Goal: Task Accomplishment & Management: Manage account settings

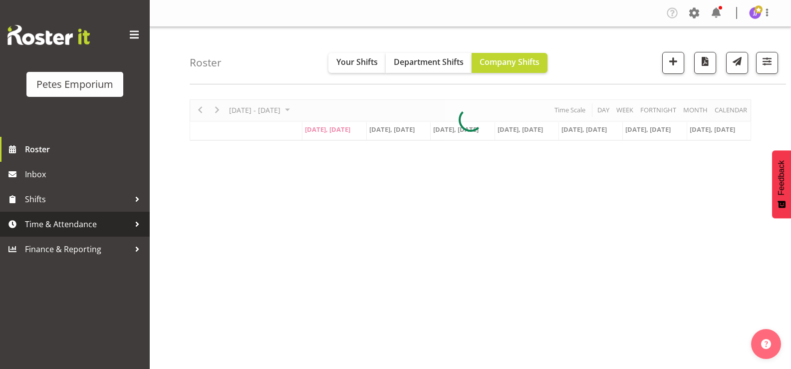
click at [93, 218] on span "Time & Attendance" at bounding box center [77, 224] width 105 height 15
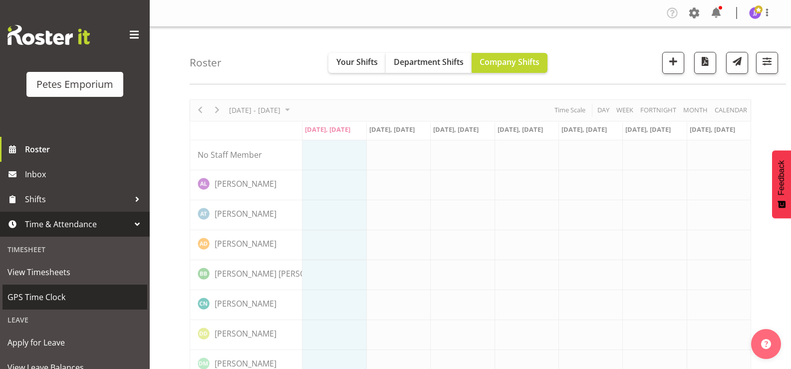
click at [76, 299] on span "GPS Time Clock" at bounding box center [74, 296] width 135 height 15
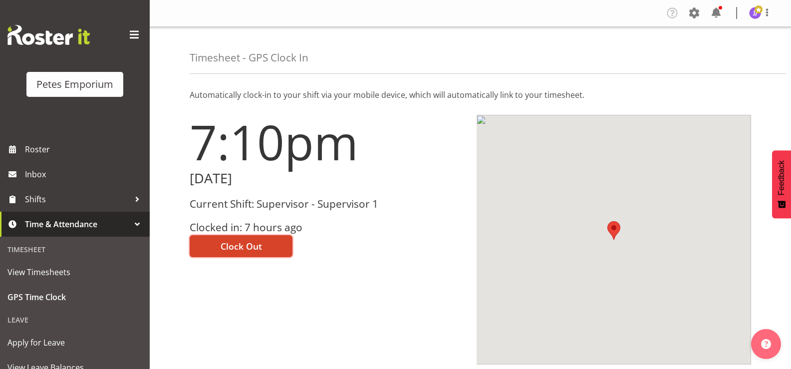
click at [215, 246] on button "Clock Out" at bounding box center [241, 246] width 103 height 22
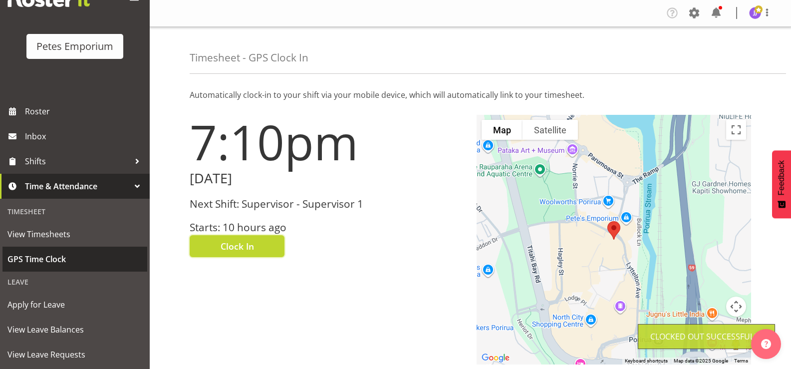
scroll to position [88, 0]
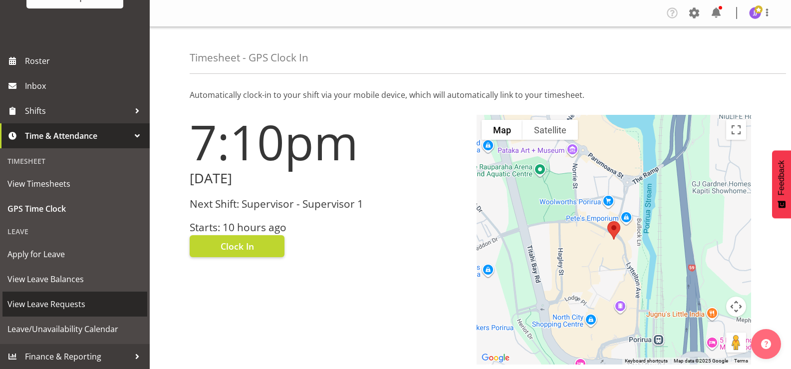
click at [62, 303] on span "View Leave Requests" at bounding box center [74, 303] width 135 height 15
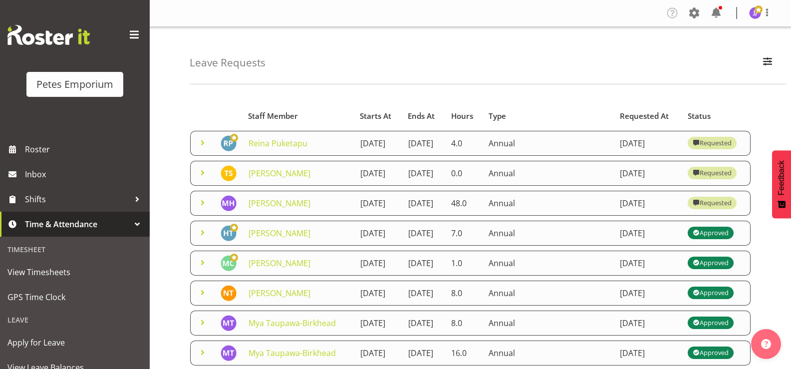
click at [199, 179] on span at bounding box center [203, 173] width 12 height 12
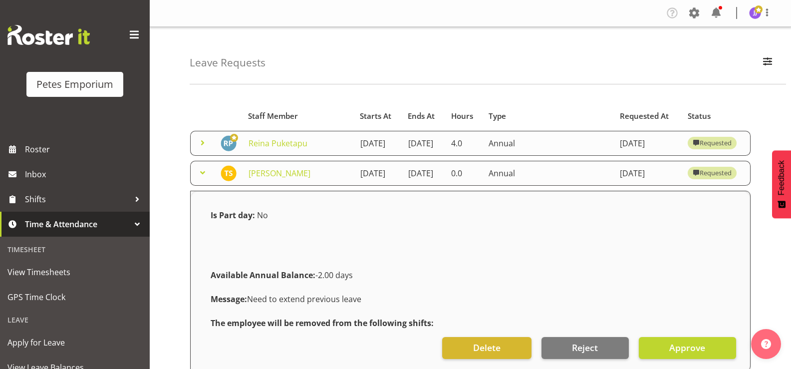
click at [199, 179] on span at bounding box center [203, 173] width 12 height 12
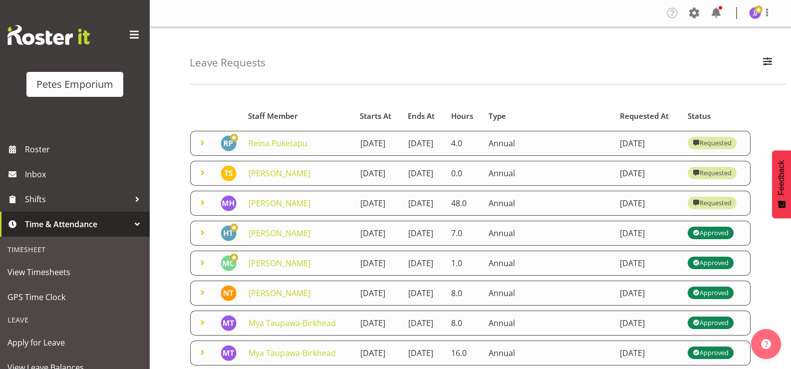
click at [203, 147] on span at bounding box center [203, 143] width 12 height 12
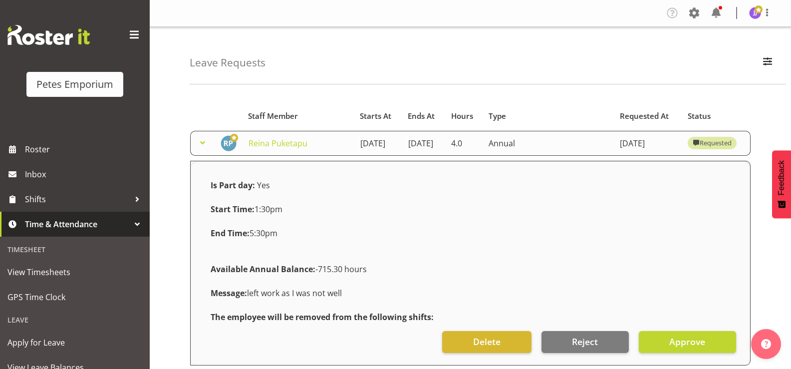
click at [203, 147] on span at bounding box center [203, 143] width 12 height 12
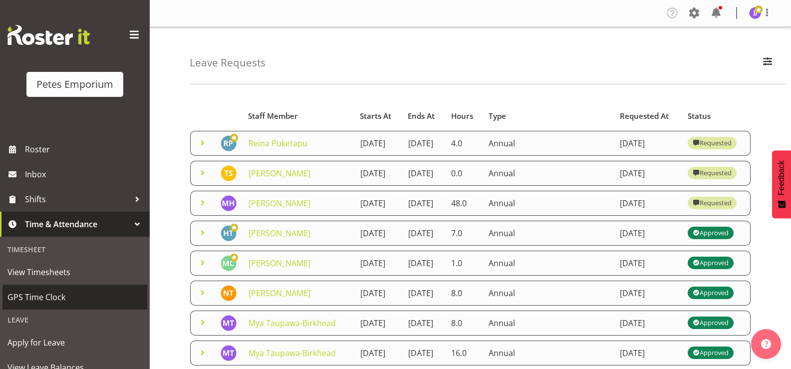
click at [65, 296] on span "GPS Time Clock" at bounding box center [74, 296] width 135 height 15
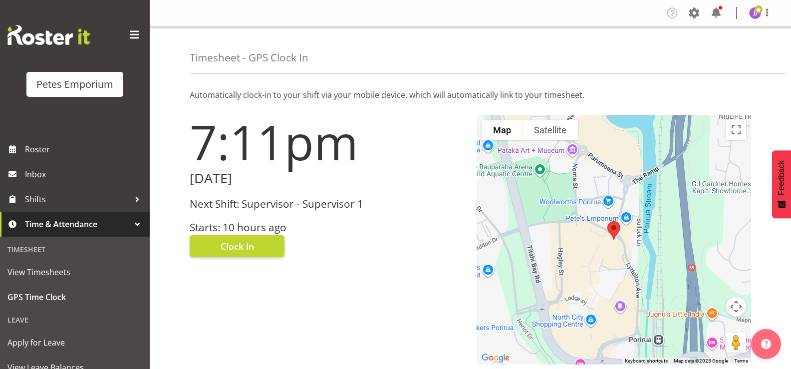
click at [753, 17] on img at bounding box center [755, 13] width 12 height 12
click at [714, 53] on link "Log Out" at bounding box center [725, 52] width 96 height 18
